Goal: Information Seeking & Learning: Learn about a topic

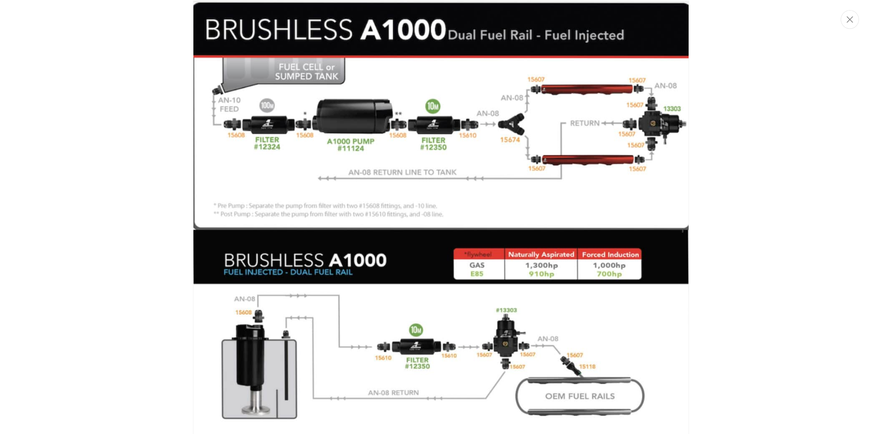
scroll to position [0, 1166]
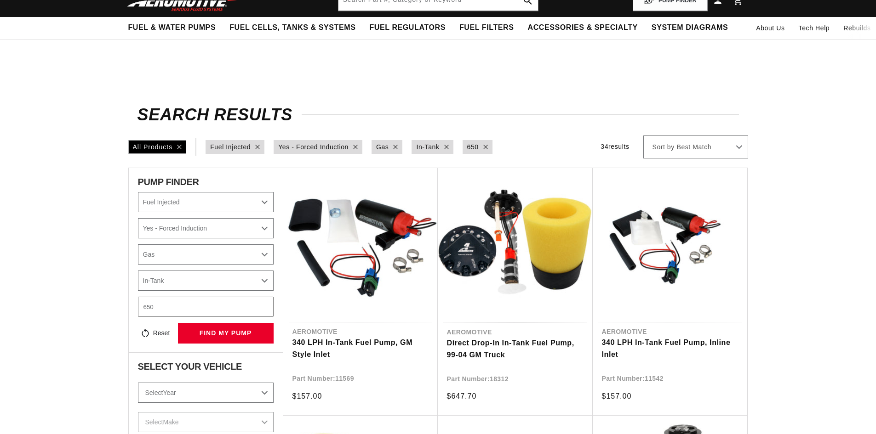
select select "Fuel-Injected"
select select "Yes-Forced-Induction"
select select "Gas"
select select "In-Tank"
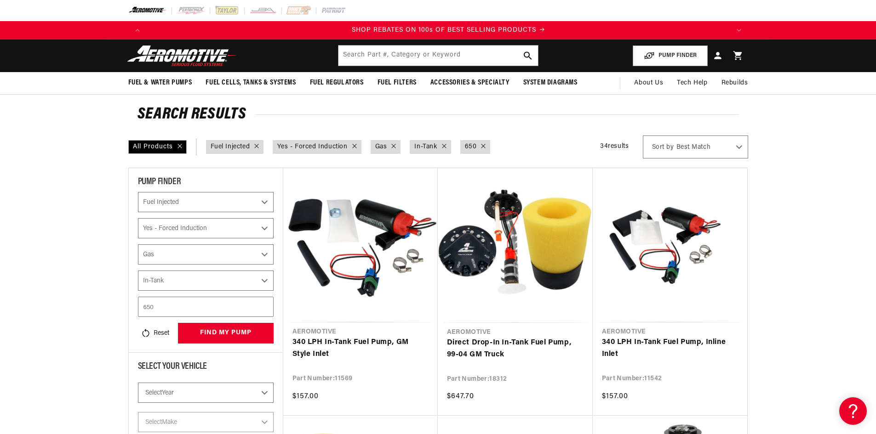
scroll to position [0, 1166]
click at [264, 309] on input "649" at bounding box center [206, 307] width 136 height 20
drag, startPoint x: 156, startPoint y: 307, endPoint x: 129, endPoint y: 307, distance: 27.1
click at [129, 307] on div "PUMP FINDER Select CARB or EFI [GEOGRAPHIC_DATA] Fuel Injected Select Power Add…" at bounding box center [205, 260] width 154 height 185
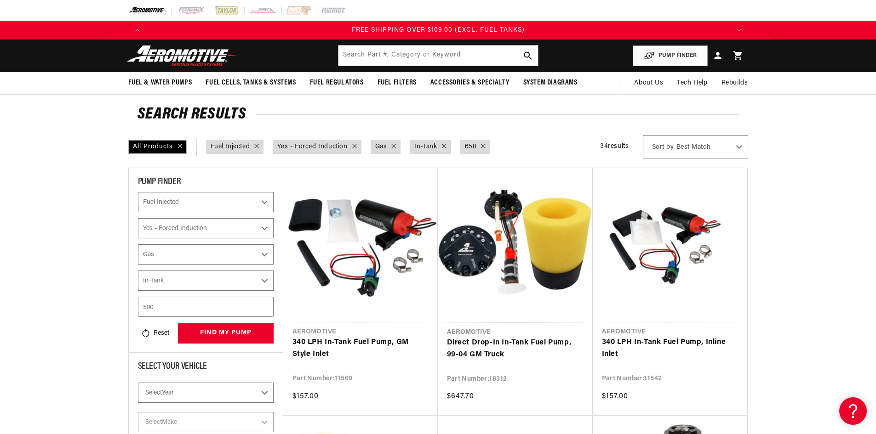
type input "500"
select select "CarbOrEFI"
select select "PowerAdder"
select select "Fuel"
select select "Mounting"
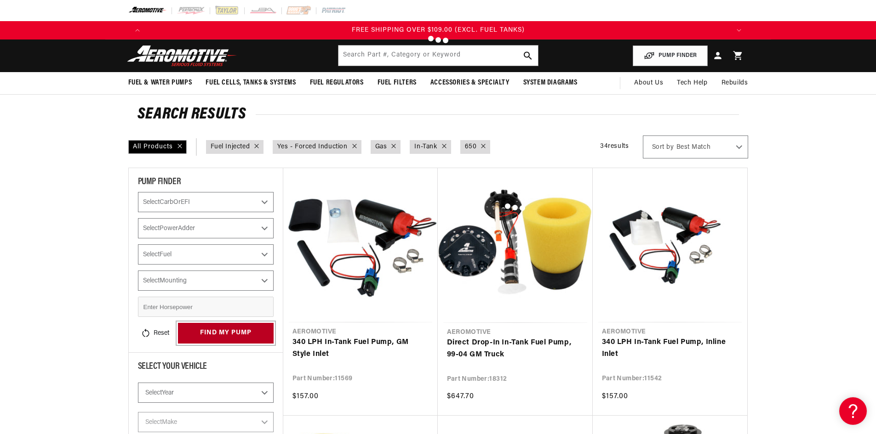
select select "Fuel-Injected"
select select "Yes-Forced-Induction"
select select "Gas"
select select "In-Tank"
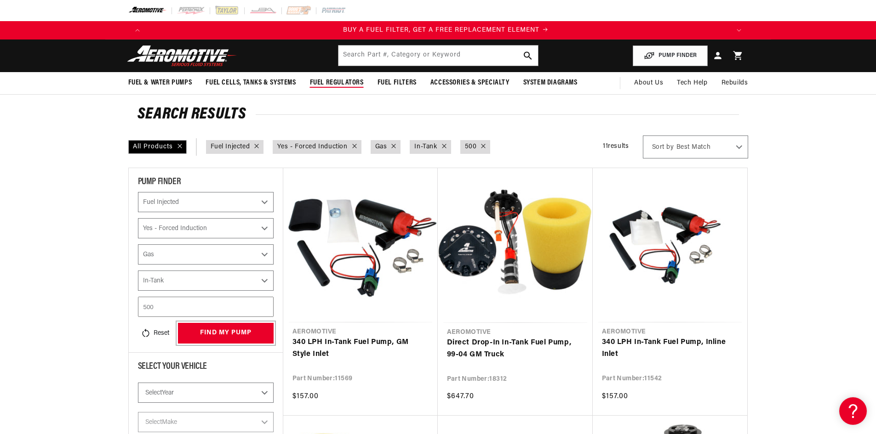
scroll to position [0, 583]
